Goal: Transaction & Acquisition: Obtain resource

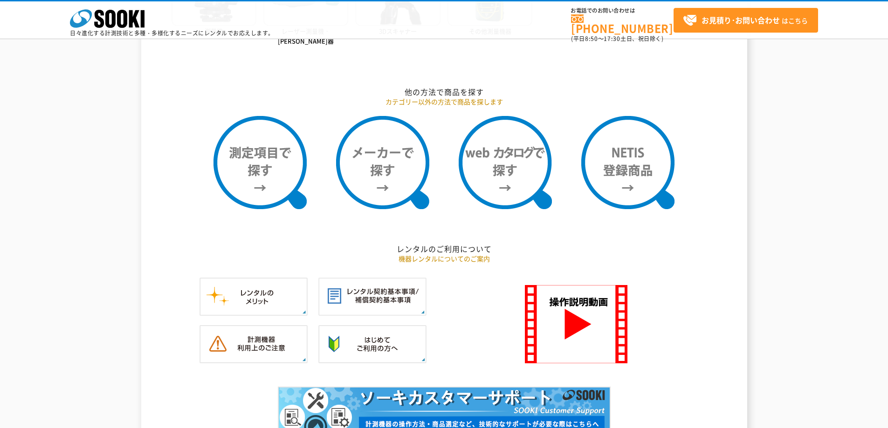
scroll to position [792, 0]
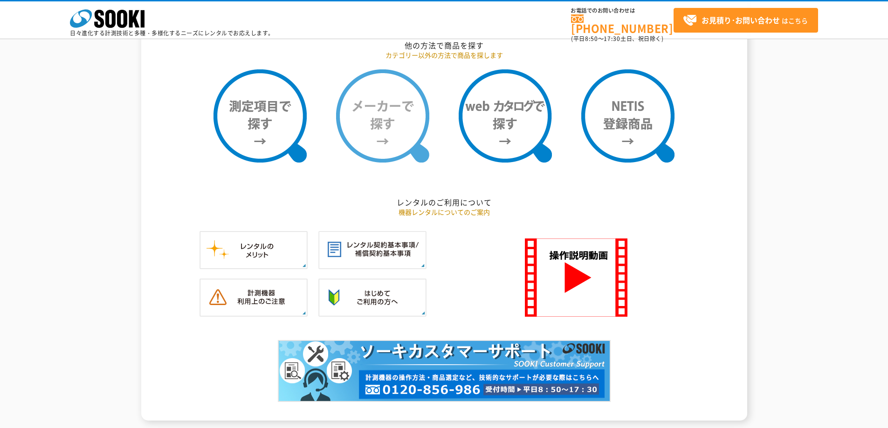
click at [370, 116] on img at bounding box center [382, 115] width 93 height 93
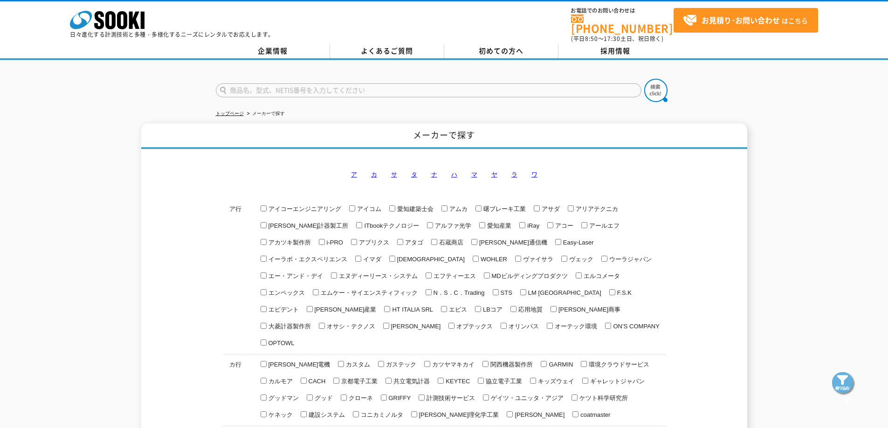
click at [516, 171] on link "ラ" at bounding box center [514, 174] width 6 height 7
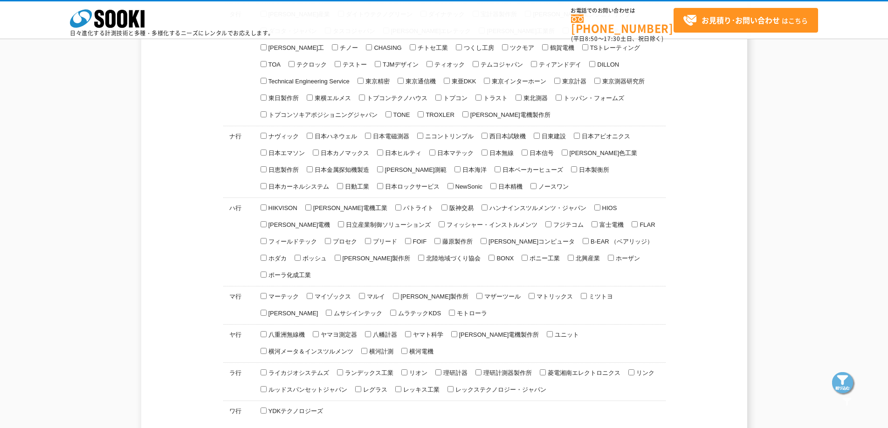
scroll to position [619, 0]
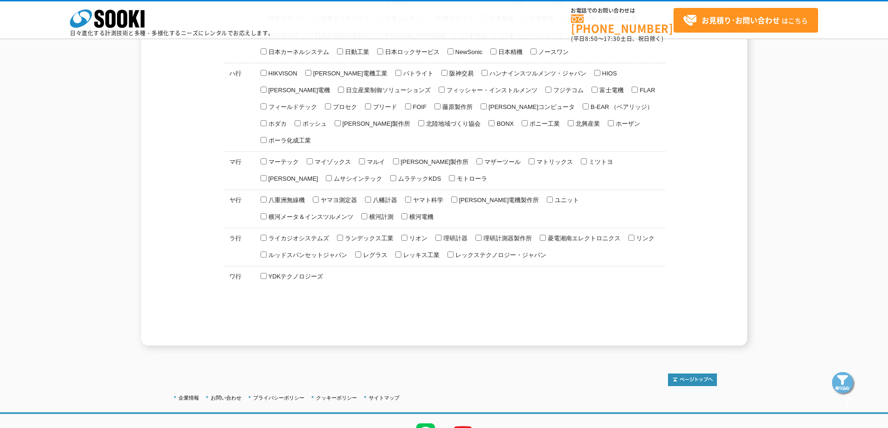
click at [321, 235] on span "ライカジオシステムズ" at bounding box center [298, 238] width 62 height 7
click at [267, 235] on input "ライカジオシステムズ" at bounding box center [263, 238] width 6 height 6
checkbox input "true"
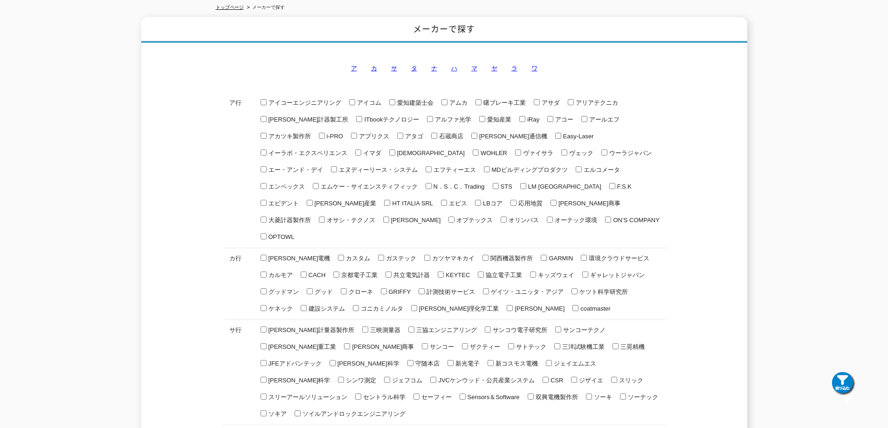
scroll to position [0, 0]
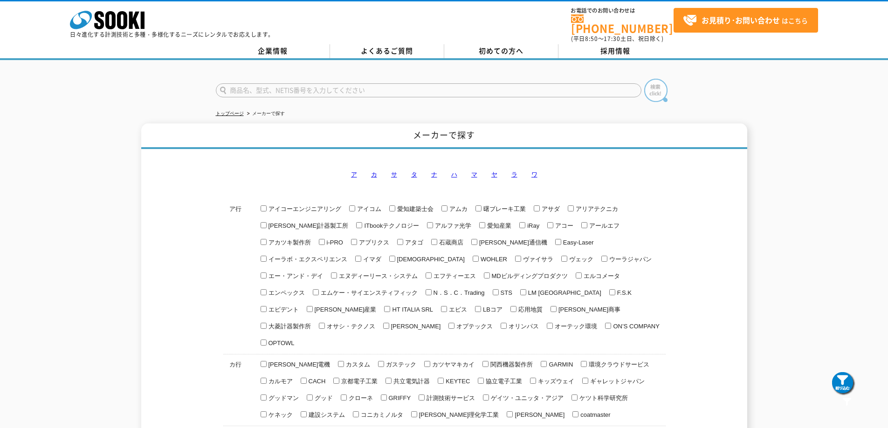
click at [653, 83] on img at bounding box center [655, 90] width 23 height 23
click at [512, 171] on link "ラ" at bounding box center [514, 174] width 6 height 7
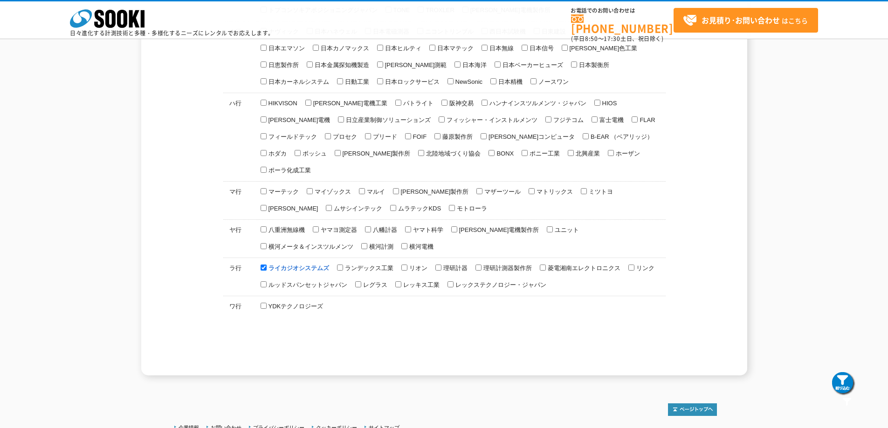
scroll to position [619, 0]
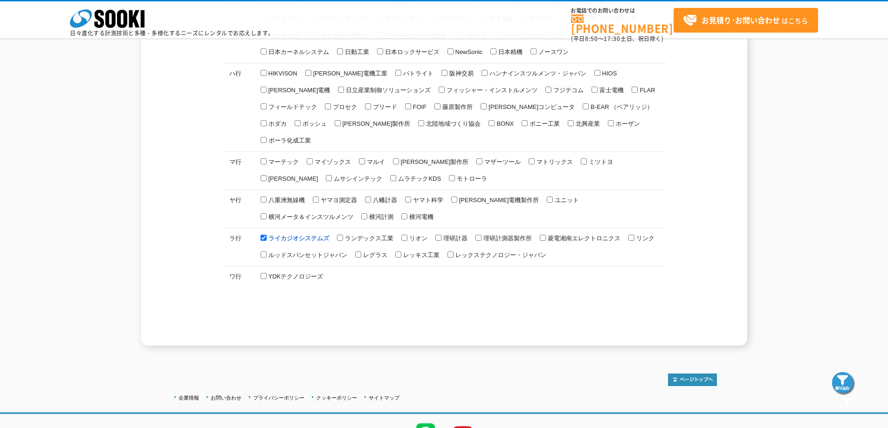
click at [849, 385] on img at bounding box center [843, 383] width 23 height 23
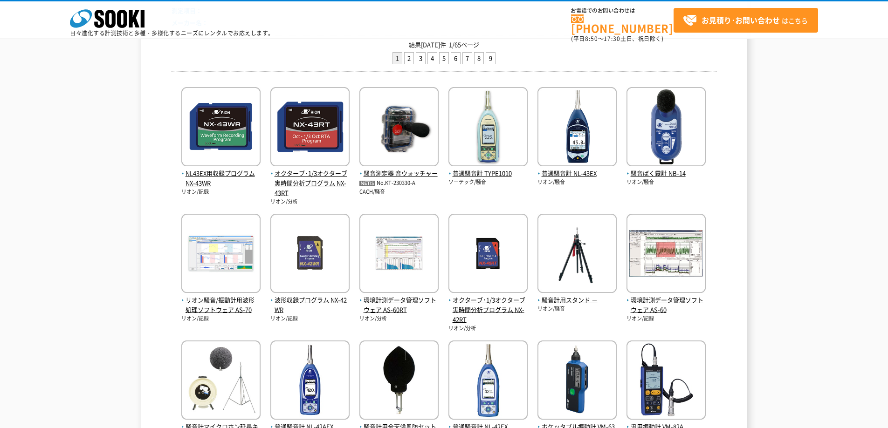
scroll to position [186, 0]
